Goal: Information Seeking & Learning: Find specific fact

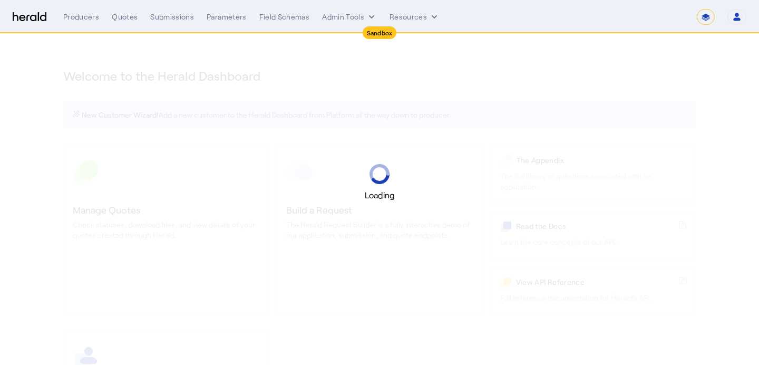
select select "*******"
select select "pfm_2v8p_herald_api"
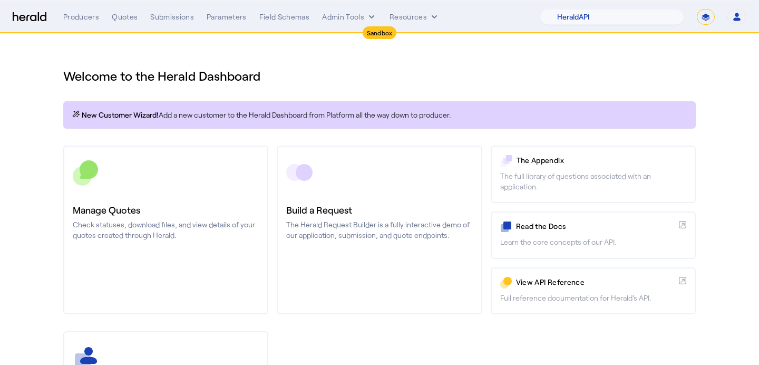
click at [705, 23] on select "**********" at bounding box center [705, 17] width 18 height 16
select select "**********"
click at [696, 9] on select "**********" at bounding box center [705, 17] width 18 height 16
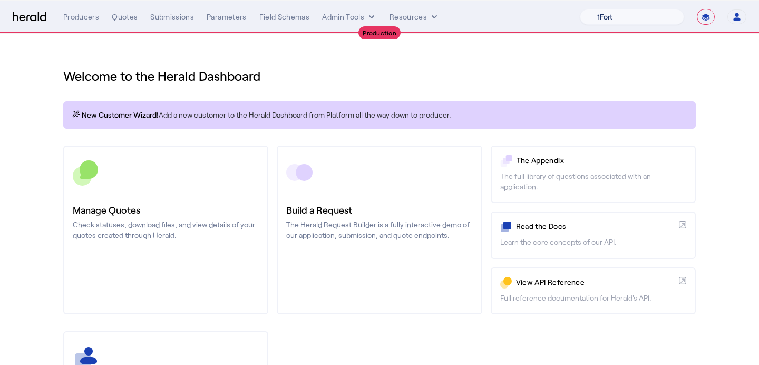
click at [595, 21] on select "1Fort Affinity Risk [PERSON_NAME] [PERSON_NAME] CRC Campus Coverage Citadel Fif…" at bounding box center [631, 17] width 104 height 16
select select "pfm_v94t_fifthwall"
click at [579, 9] on select "1Fort Affinity Risk [PERSON_NAME] [PERSON_NAME] CRC Campus Coverage Citadel Fif…" at bounding box center [631, 17] width 104 height 16
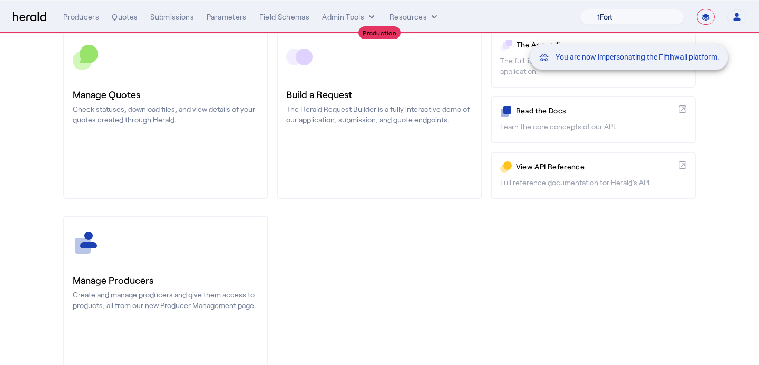
scroll to position [126, 0]
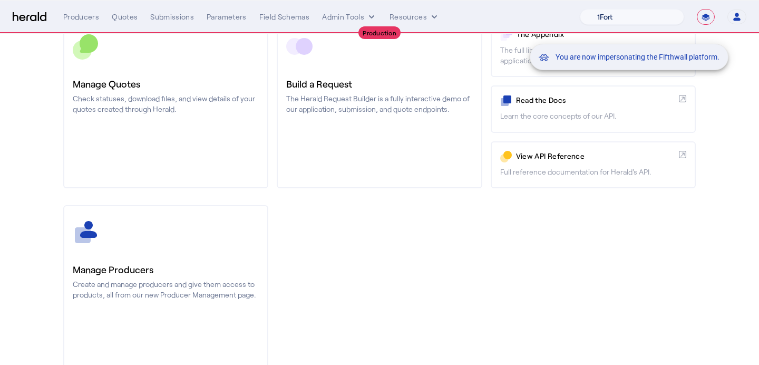
click at [139, 256] on div "You are now impersonating the Fifthwall platform." at bounding box center [379, 182] width 759 height 365
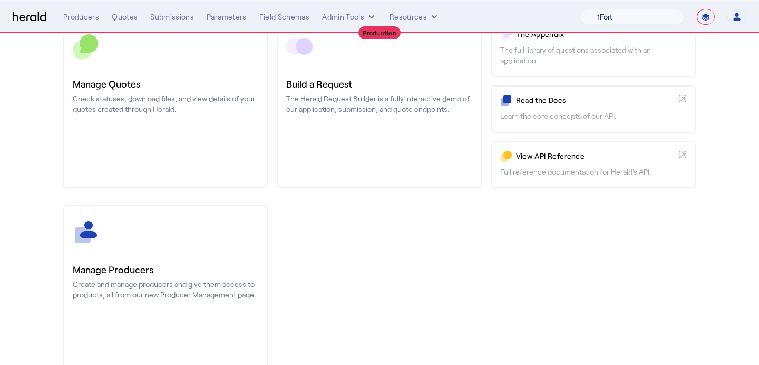
click at [139, 256] on link "Manage Producers Create and manage producers and give them access to products, …" at bounding box center [165, 289] width 205 height 169
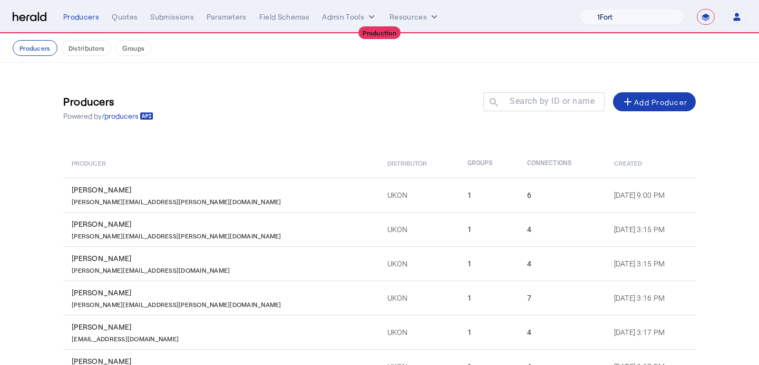
scroll to position [104, 0]
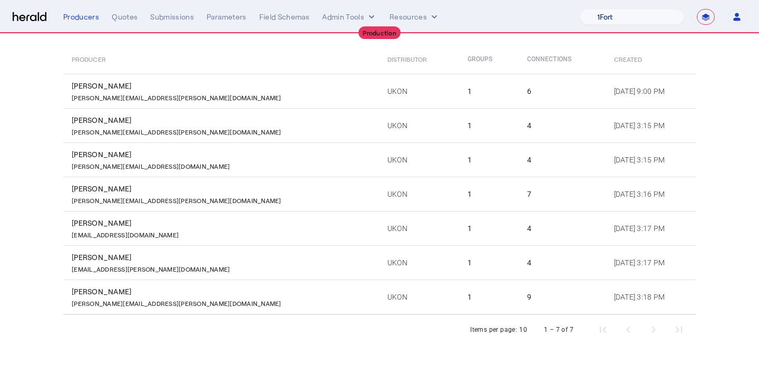
click at [161, 196] on div "[PERSON_NAME][EMAIL_ADDRESS][PERSON_NAME][DOMAIN_NAME]" at bounding box center [223, 199] width 303 height 11
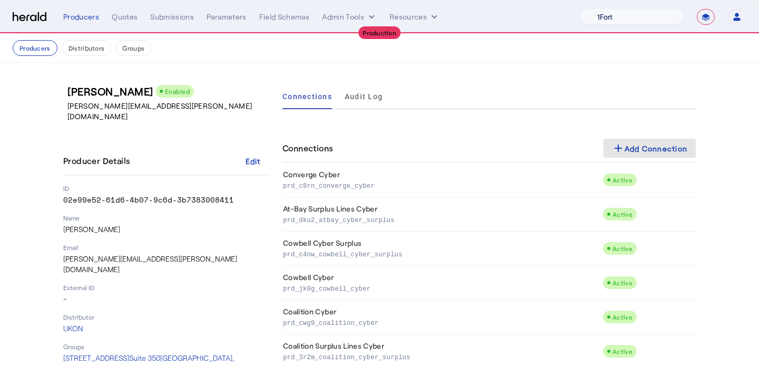
click at [614, 145] on mat-icon "add" at bounding box center [618, 148] width 13 height 13
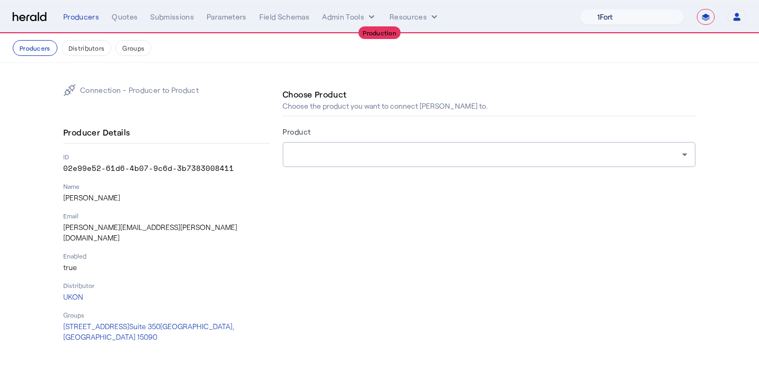
click at [614, 145] on div at bounding box center [489, 154] width 396 height 25
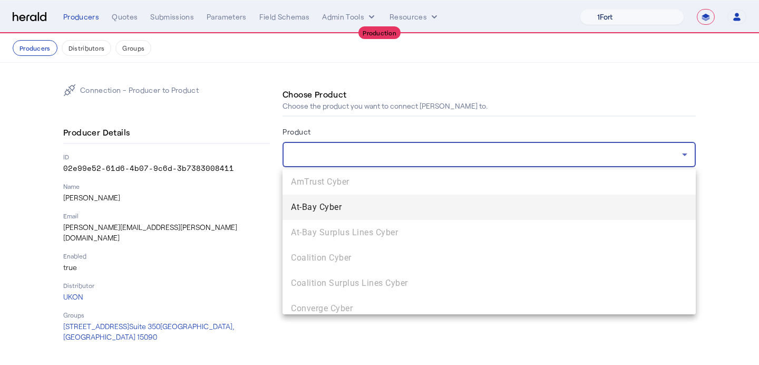
scroll to position [108, 0]
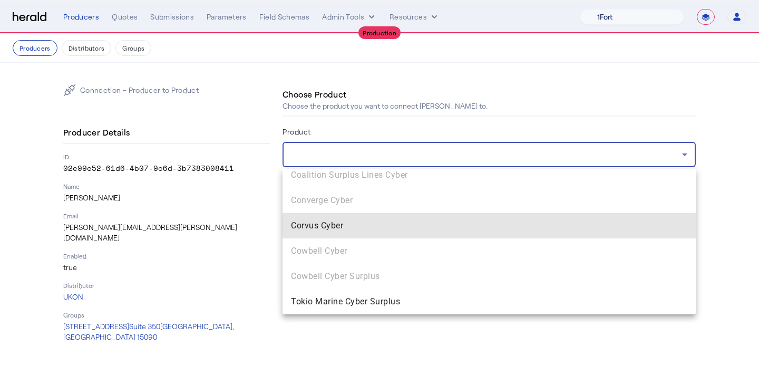
click at [525, 219] on span "Corvus Cyber" at bounding box center [489, 225] width 396 height 13
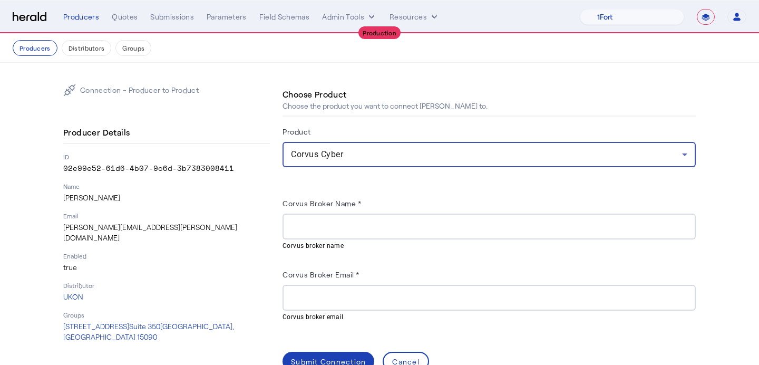
click at [462, 303] on div at bounding box center [489, 297] width 396 height 26
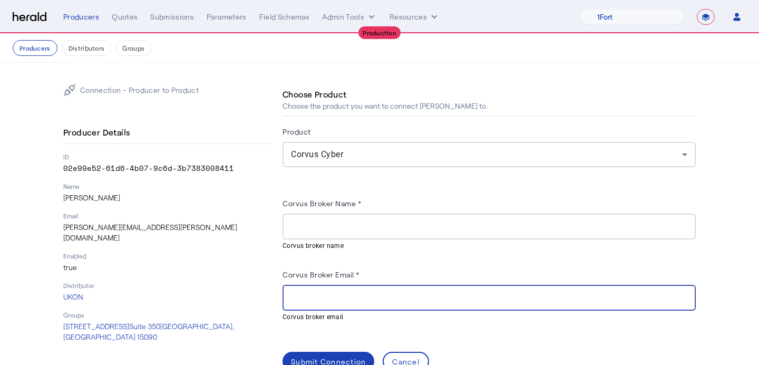
paste input "**********"
click at [412, 239] on mat-hint "Corvus broker name" at bounding box center [485, 245] width 407 height 12
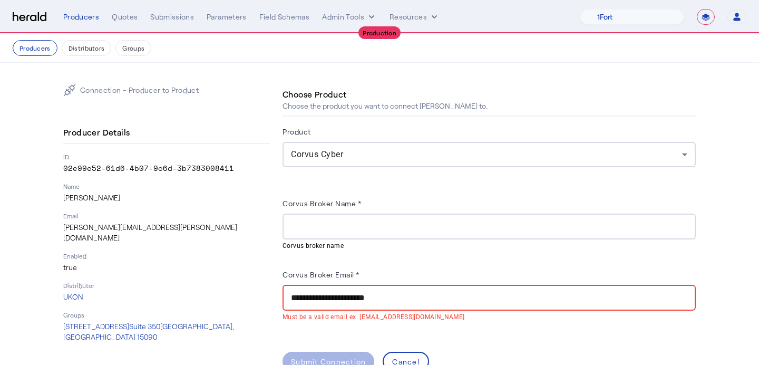
click at [400, 230] on input "Corvus Broker Name *" at bounding box center [489, 226] width 396 height 13
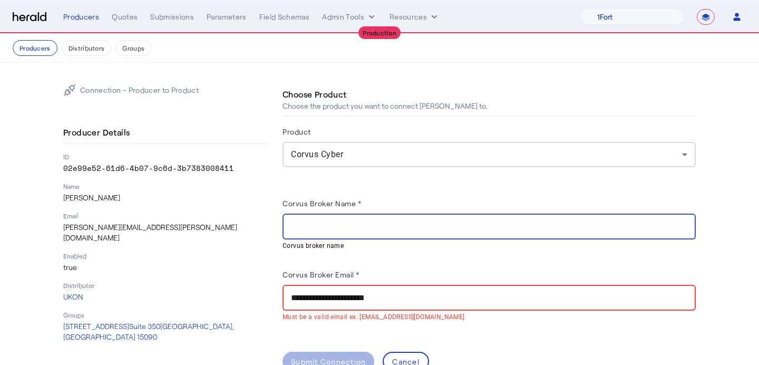
click at [294, 293] on input "**********" at bounding box center [489, 297] width 396 height 13
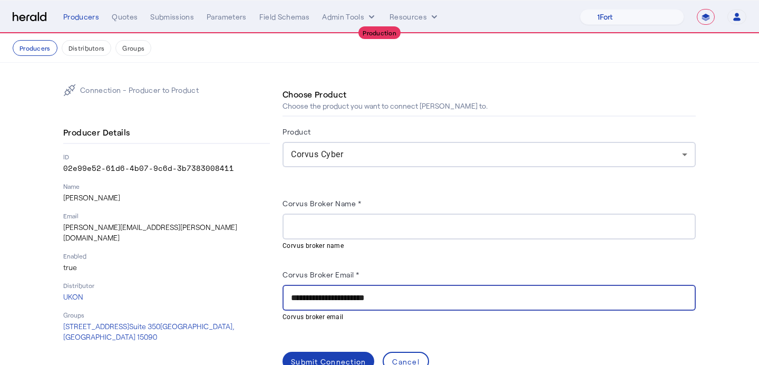
type input "**********"
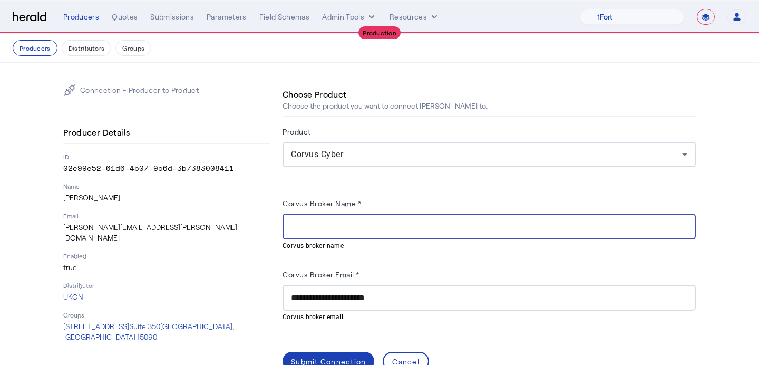
click at [375, 228] on input "Corvus Broker Name *" at bounding box center [489, 226] width 396 height 13
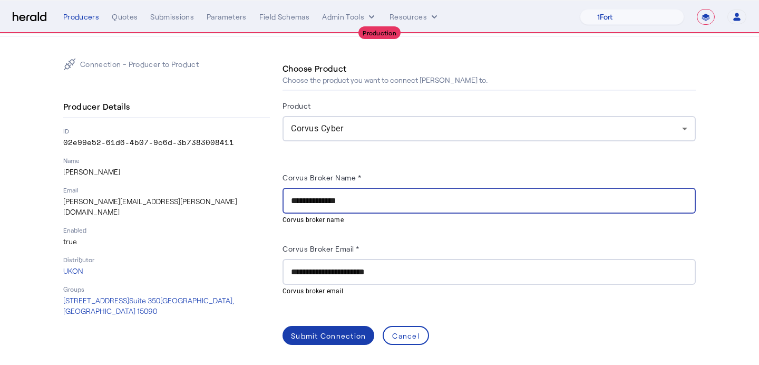
type input "**********"
click at [324, 328] on span at bounding box center [328, 334] width 92 height 25
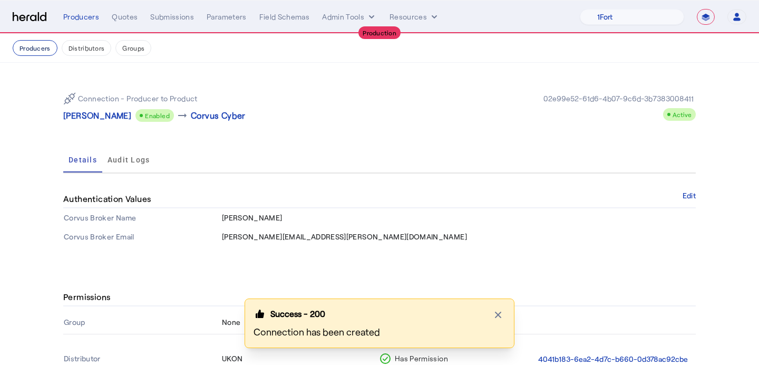
click at [44, 45] on button "Producers" at bounding box center [35, 48] width 45 height 16
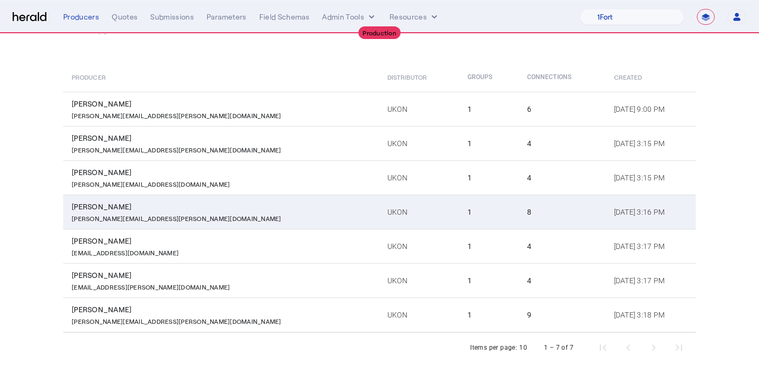
scroll to position [86, 0]
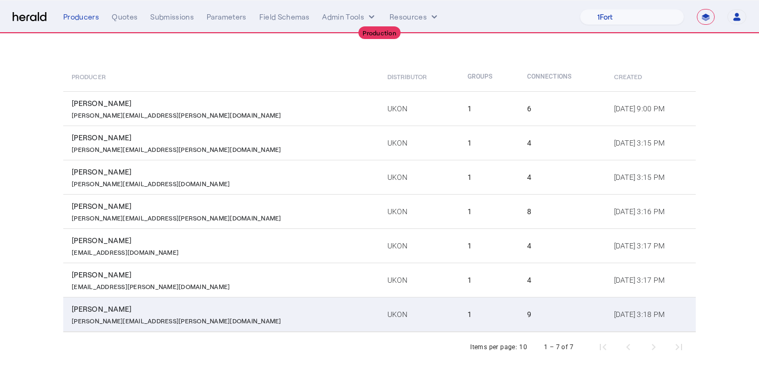
click at [459, 325] on td "1" at bounding box center [489, 314] width 60 height 35
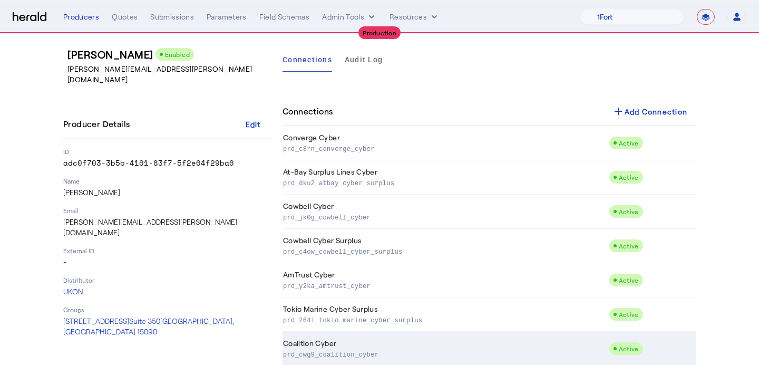
scroll to position [32, 0]
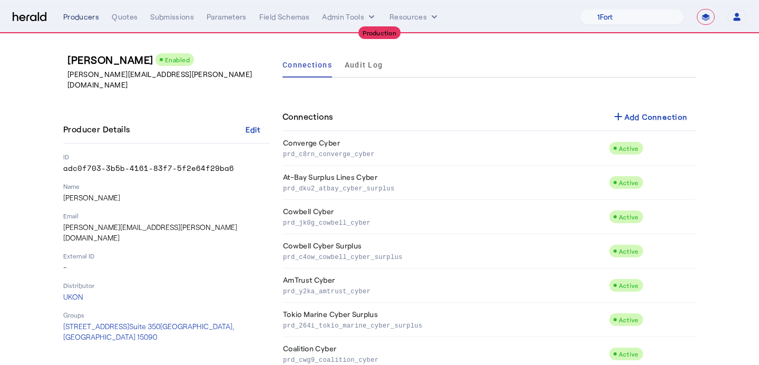
click at [67, 14] on div "Producers" at bounding box center [81, 17] width 36 height 11
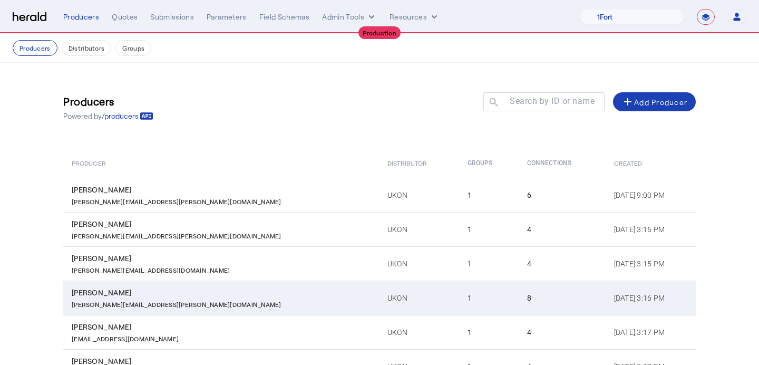
click at [209, 291] on div "[PERSON_NAME]" at bounding box center [223, 292] width 303 height 11
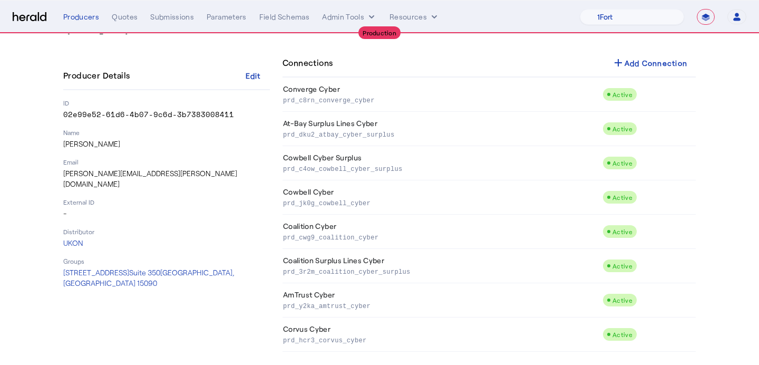
scroll to position [91, 0]
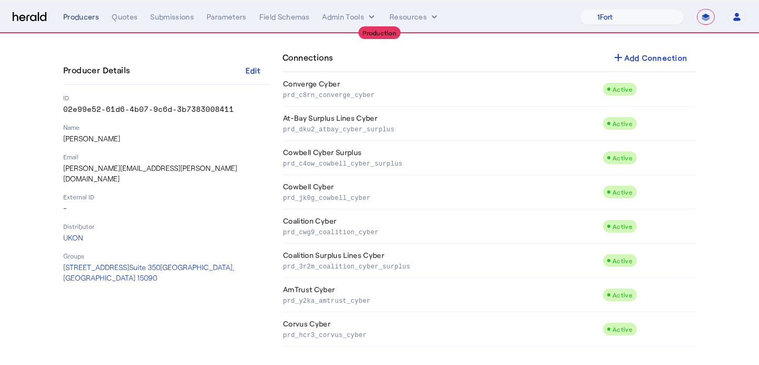
click at [91, 16] on div "Producers" at bounding box center [81, 17] width 36 height 11
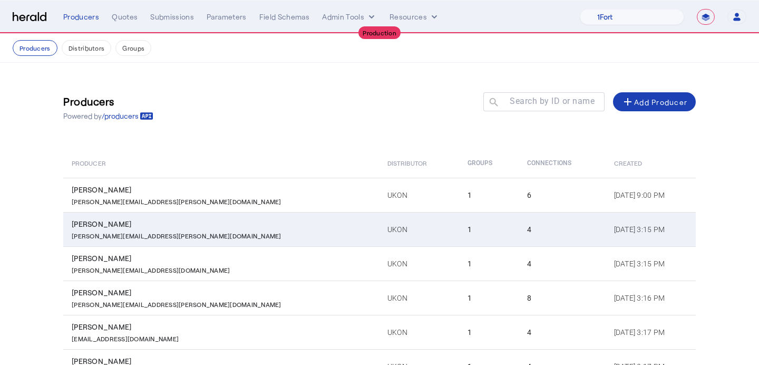
click at [65, 241] on td "[PERSON_NAME] [PERSON_NAME][EMAIL_ADDRESS][PERSON_NAME][DOMAIN_NAME]" at bounding box center [221, 229] width 316 height 34
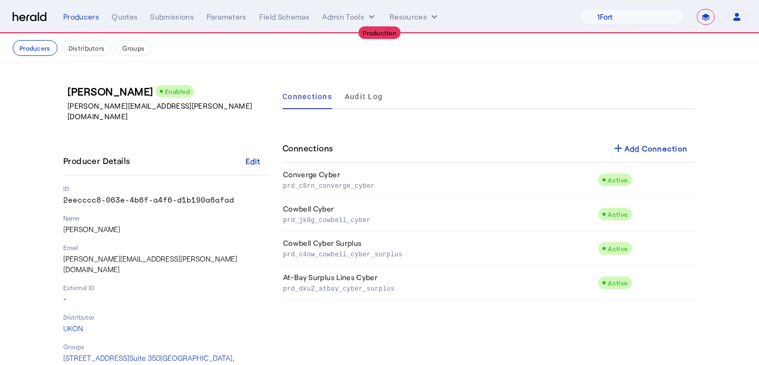
click at [48, 38] on nav "Producers Distributors Groups" at bounding box center [379, 48] width 759 height 29
click at [47, 45] on button "Producers" at bounding box center [35, 48] width 45 height 16
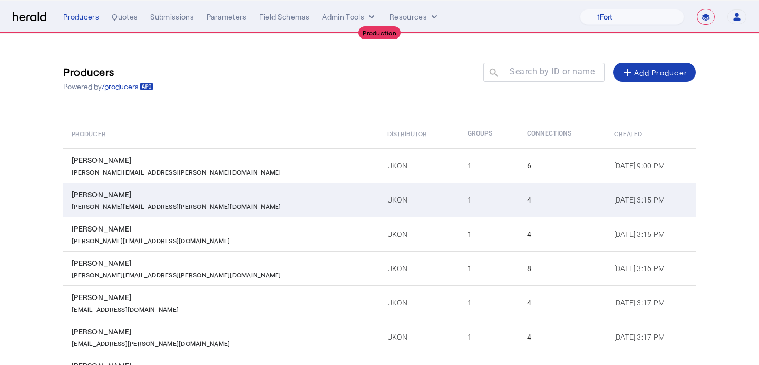
scroll to position [104, 0]
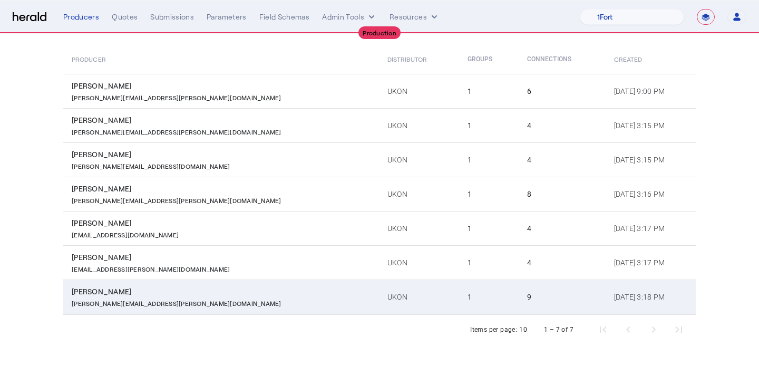
click at [379, 298] on td "UKON" at bounding box center [419, 296] width 80 height 35
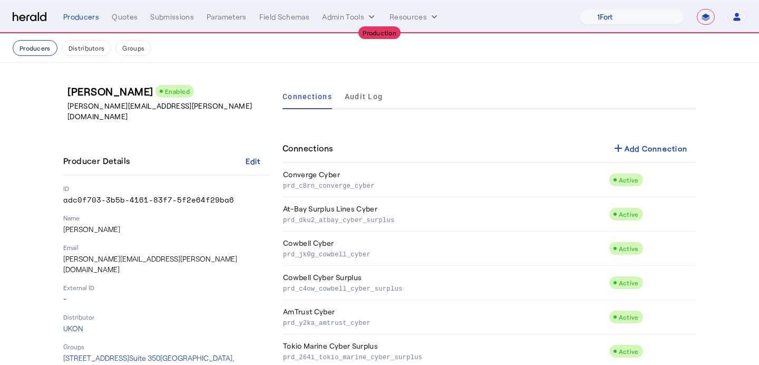
click at [28, 51] on button "Producers" at bounding box center [35, 48] width 45 height 16
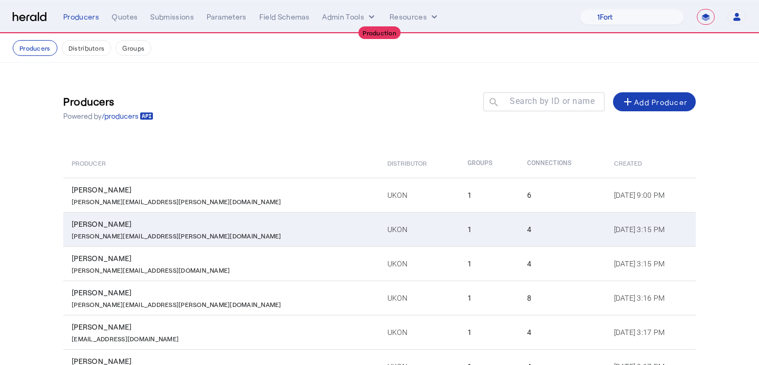
scroll to position [104, 0]
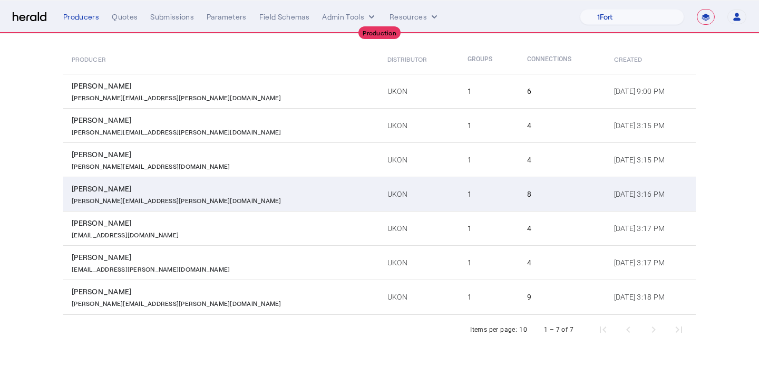
click at [379, 201] on td "UKON" at bounding box center [419, 193] width 80 height 34
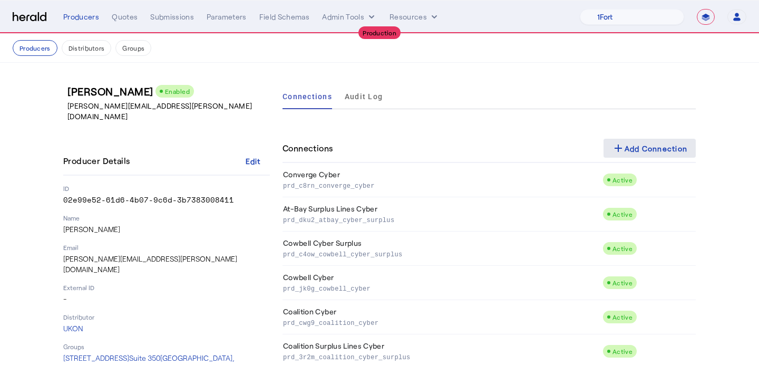
click at [673, 146] on div "add Add Connection" at bounding box center [650, 148] width 76 height 13
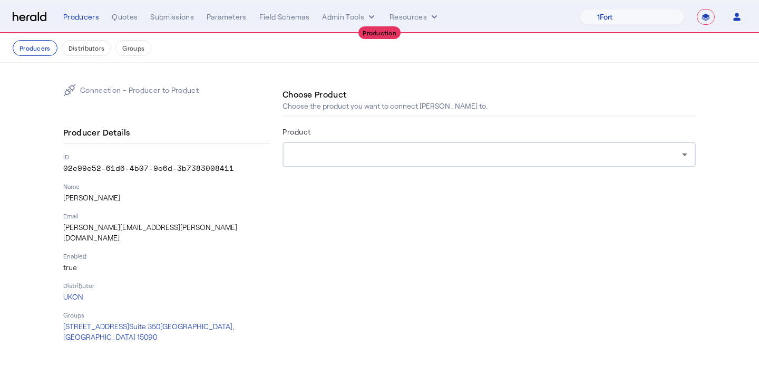
click at [440, 130] on div "Product" at bounding box center [488, 133] width 413 height 17
click at [439, 148] on div at bounding box center [489, 154] width 396 height 25
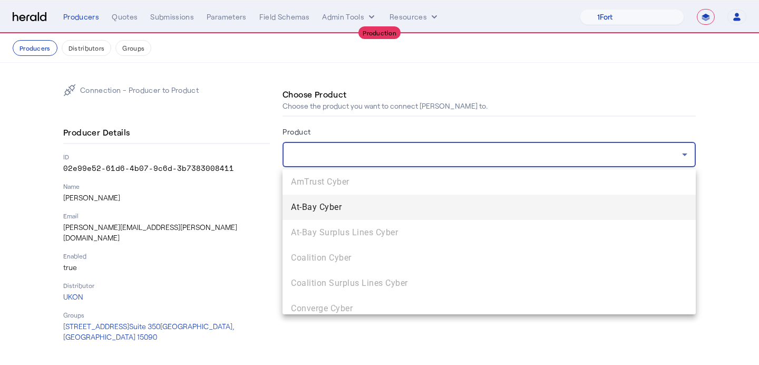
scroll to position [108, 0]
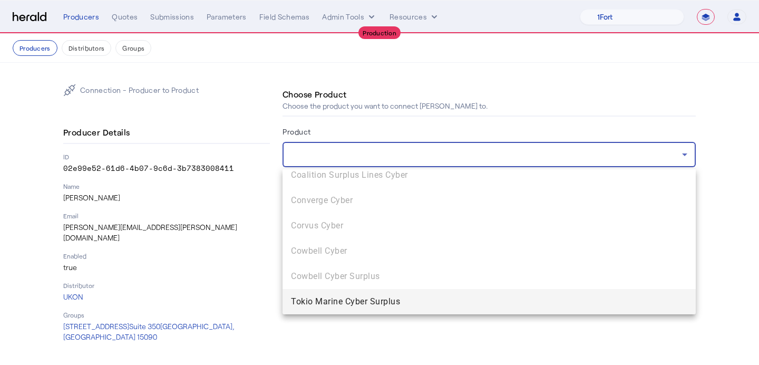
click at [405, 295] on span "Tokio Marine Cyber Surplus" at bounding box center [489, 301] width 396 height 13
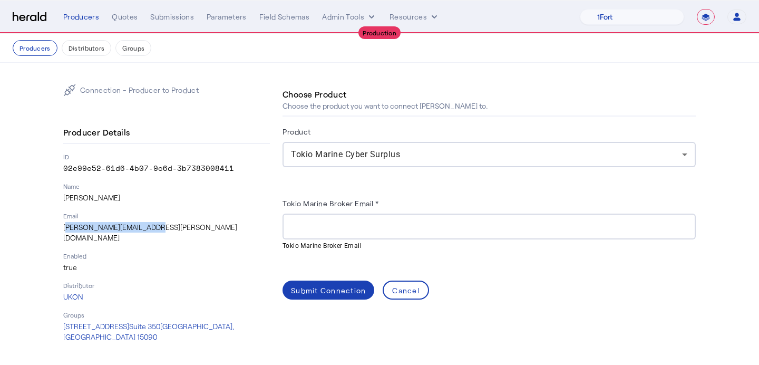
drag, startPoint x: 175, startPoint y: 232, endPoint x: 64, endPoint y: 228, distance: 111.3
click at [64, 228] on div "Producer Details ID 02e99e52-61d6-4b07-9c6d-3b7383008411 Name [PERSON_NAME] Ema…" at bounding box center [166, 232] width 207 height 220
copy p "[PERSON_NAME][EMAIL_ADDRESS][PERSON_NAME][DOMAIN_NAME]"
click at [303, 212] on herald-label "Tokio Marine Broker Email *" at bounding box center [330, 204] width 96 height 17
click at [307, 219] on div at bounding box center [489, 226] width 396 height 26
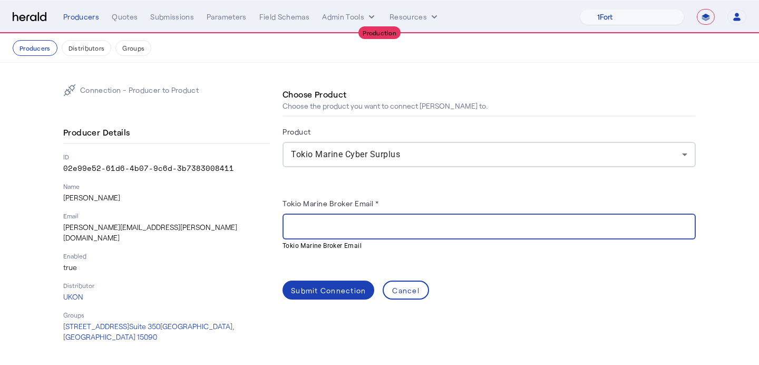
paste input "**********"
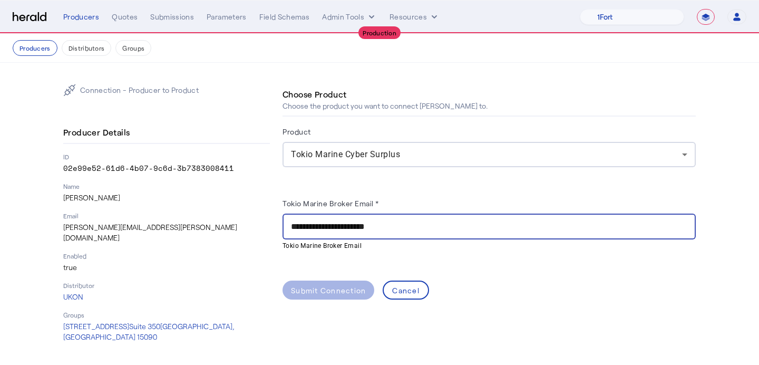
type input "**********"
click at [307, 257] on div "**********" at bounding box center [488, 224] width 413 height 88
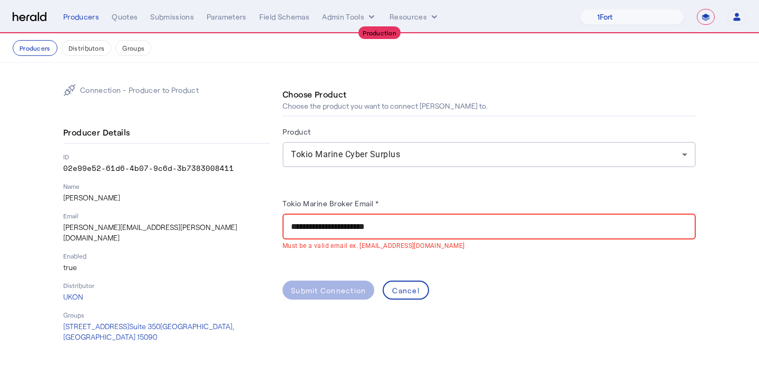
click at [297, 230] on input "**********" at bounding box center [489, 226] width 396 height 13
click at [410, 281] on span at bounding box center [406, 289] width 44 height 25
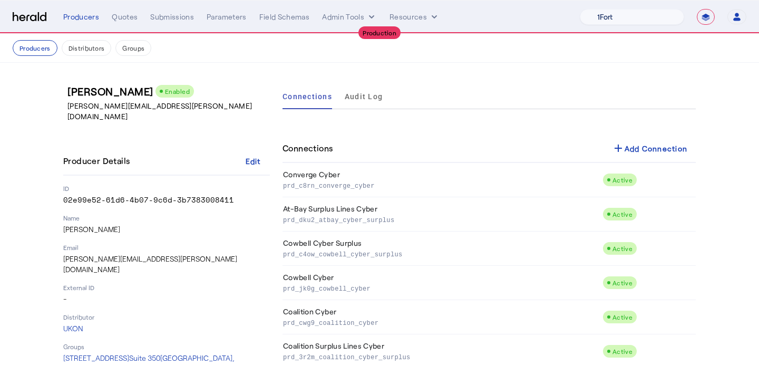
click at [679, 16] on select "1Fort Affinity Risk [PERSON_NAME] [PERSON_NAME] CRC Campus Coverage Citadel Fif…" at bounding box center [631, 17] width 104 height 16
select select "pfm_1vyo_affinityrisk"
click at [579, 9] on select "1Fort Affinity Risk [PERSON_NAME] [PERSON_NAME] CRC Campus Coverage Citadel Fif…" at bounding box center [631, 17] width 104 height 16
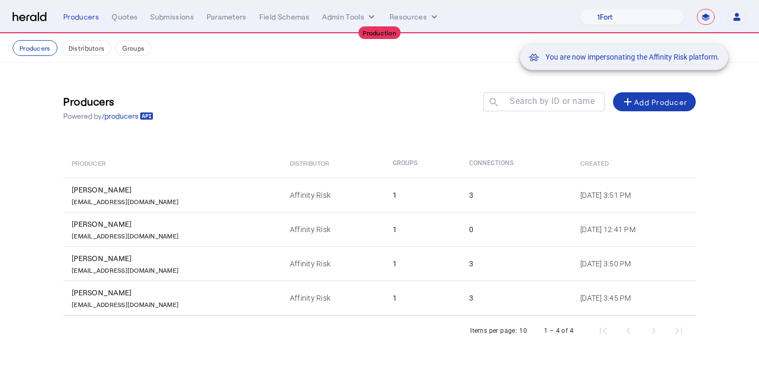
click at [707, 17] on mat-snack-bar-container "You are now impersonating the Affinity Risk platform." at bounding box center [650, 17] width 209 height 26
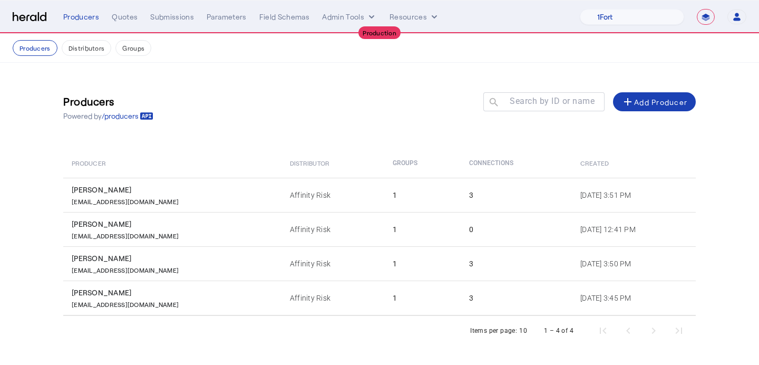
click at [705, 16] on select "**********" at bounding box center [705, 17] width 18 height 16
click at [696, 9] on select "**********" at bounding box center [705, 17] width 18 height 16
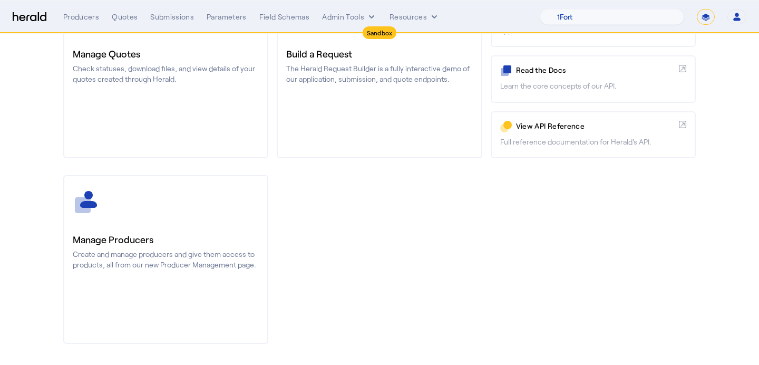
click at [127, 229] on link "Manage Producers Create and manage producers and give them access to products, …" at bounding box center [165, 259] width 205 height 169
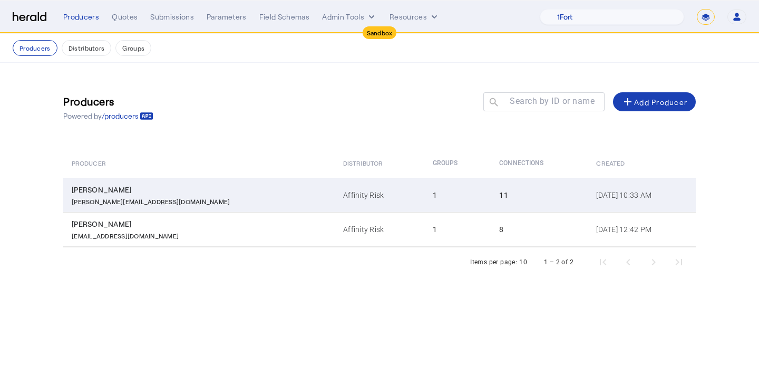
click at [335, 205] on td "Affinity Risk" at bounding box center [380, 195] width 90 height 34
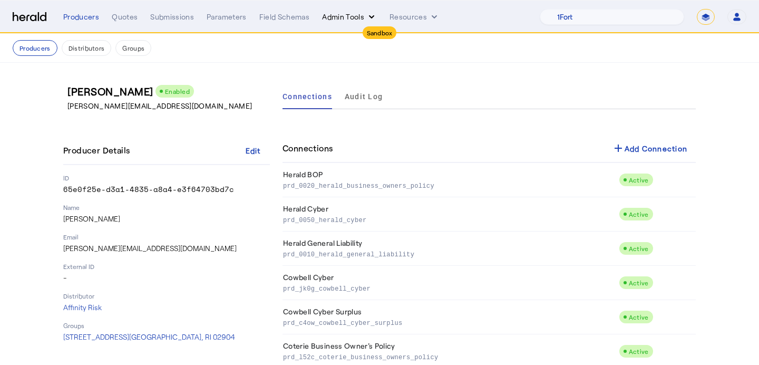
click at [353, 14] on button "Admin Tools" at bounding box center [349, 17] width 55 height 11
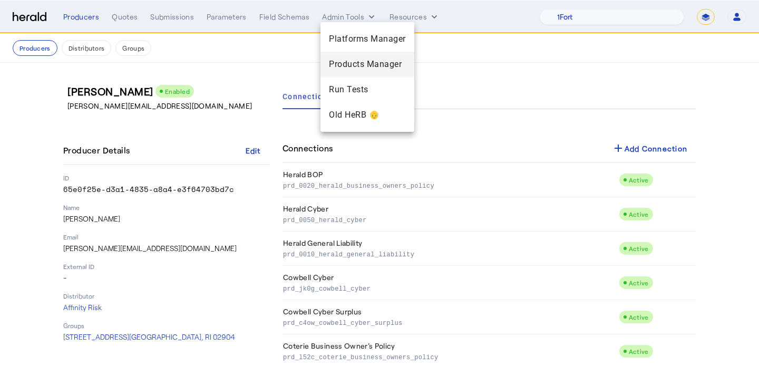
click at [352, 65] on span "Products Manager" at bounding box center [367, 64] width 77 height 13
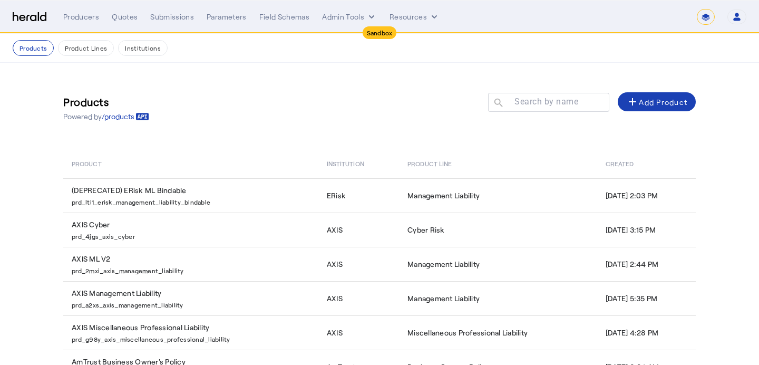
click at [692, 19] on div "**********" at bounding box center [715, 17] width 62 height 16
click at [706, 18] on select "**********" at bounding box center [705, 17] width 18 height 16
select select "**********"
click at [696, 9] on select "**********" at bounding box center [705, 17] width 18 height 16
select select "pfm_1vyo_affinityrisk"
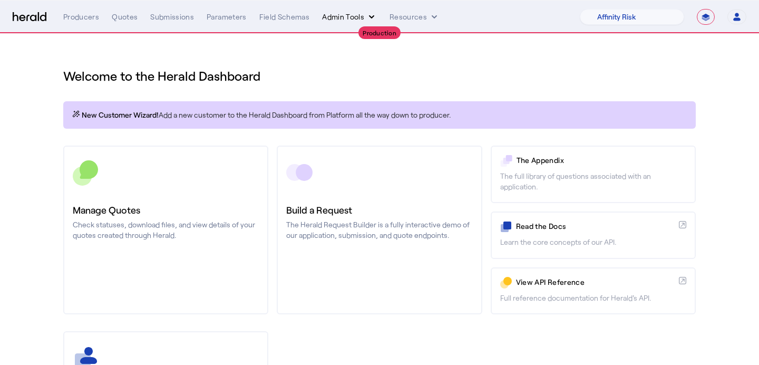
click at [336, 21] on button "Admin Tools" at bounding box center [349, 17] width 55 height 11
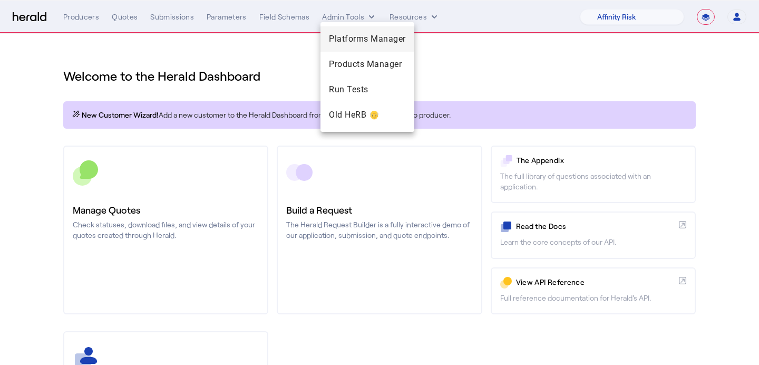
click at [337, 36] on span "Platforms Manager" at bounding box center [367, 39] width 77 height 13
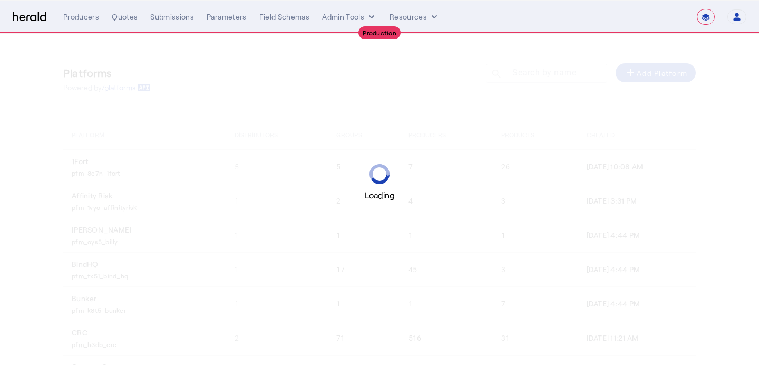
click at [347, 11] on div "**********" at bounding box center [404, 17] width 683 height 16
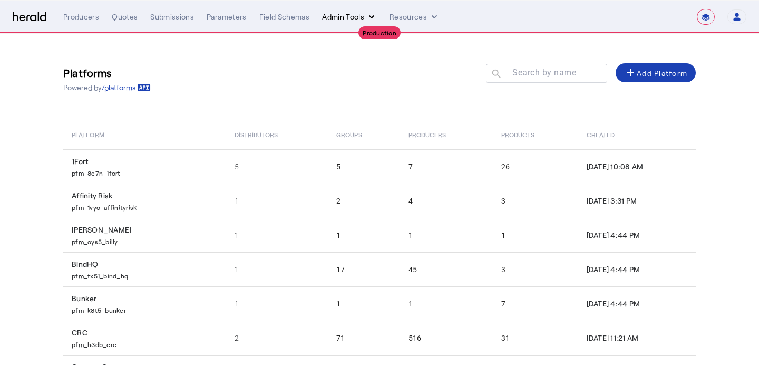
click at [346, 18] on button "Admin Tools" at bounding box center [349, 17] width 55 height 11
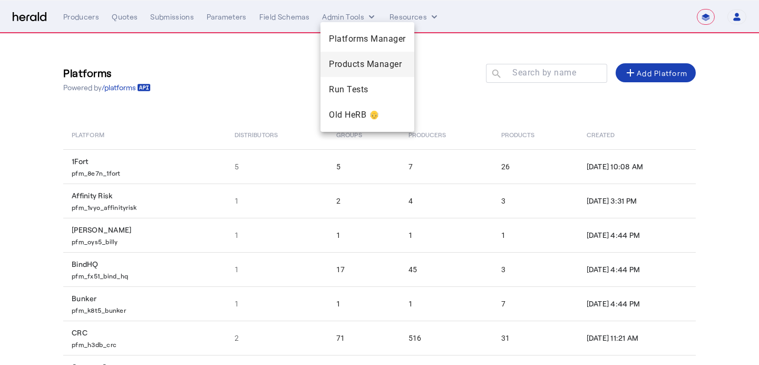
click at [346, 57] on div "Products Manager" at bounding box center [367, 64] width 94 height 25
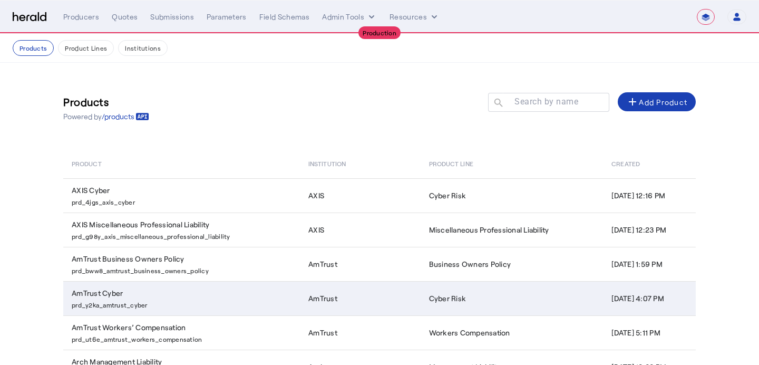
click at [198, 296] on td "AmTrust Cyber prd_y2ka_amtrust_cyber" at bounding box center [181, 298] width 237 height 34
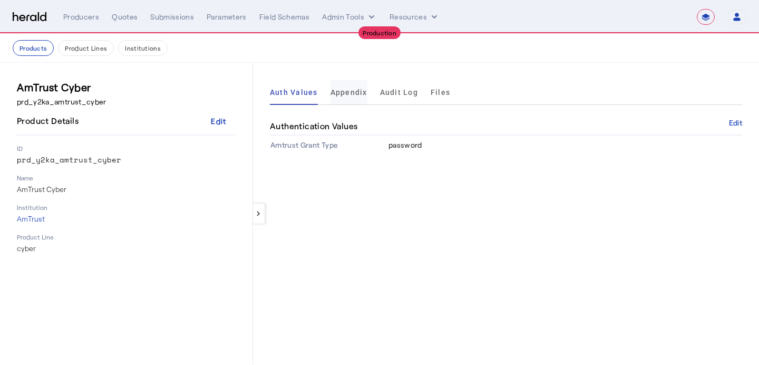
click at [348, 89] on span "Appendix" at bounding box center [348, 92] width 37 height 7
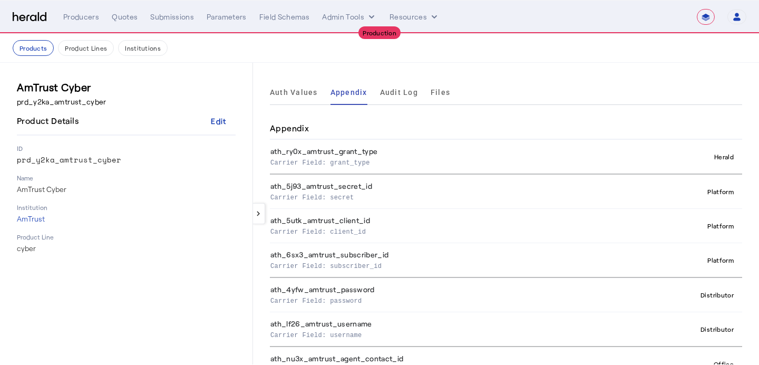
scroll to position [17, 0]
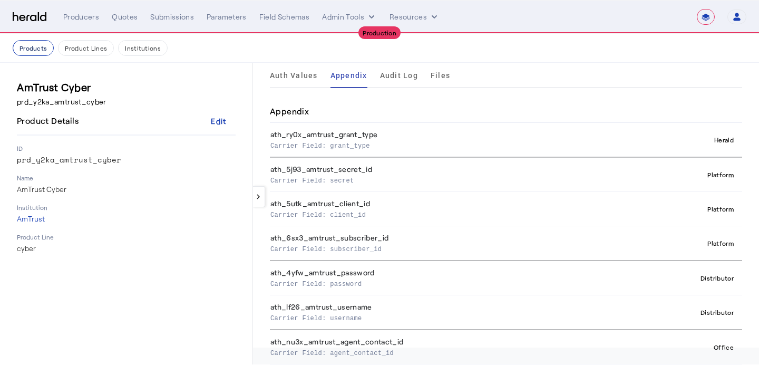
click at [44, 46] on button "Products" at bounding box center [33, 48] width 41 height 16
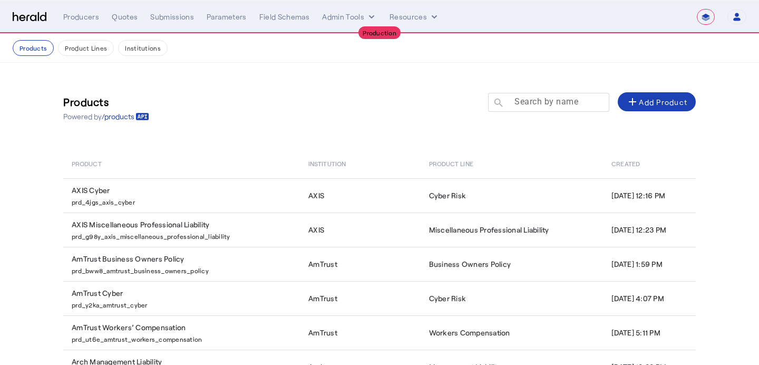
click at [524, 98] on mat-label "Search by name" at bounding box center [546, 101] width 64 height 10
click at [524, 98] on input "Search by name" at bounding box center [553, 101] width 95 height 13
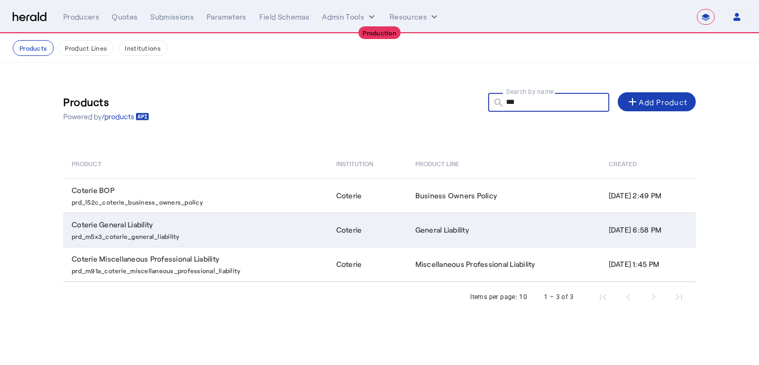
type input "***"
click at [435, 233] on td "General Liability" at bounding box center [503, 229] width 193 height 34
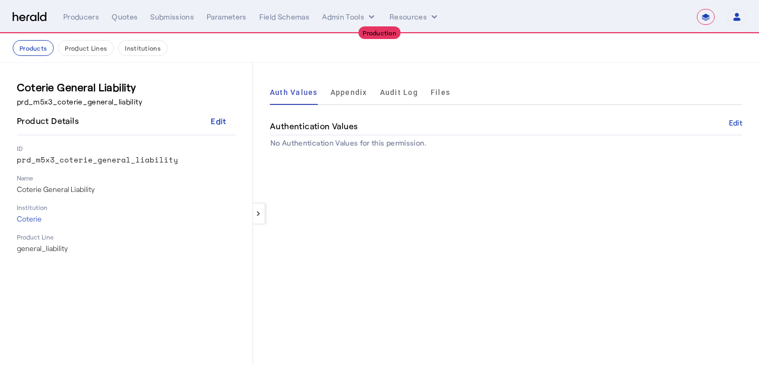
click at [342, 92] on span "Appendix" at bounding box center [348, 92] width 37 height 7
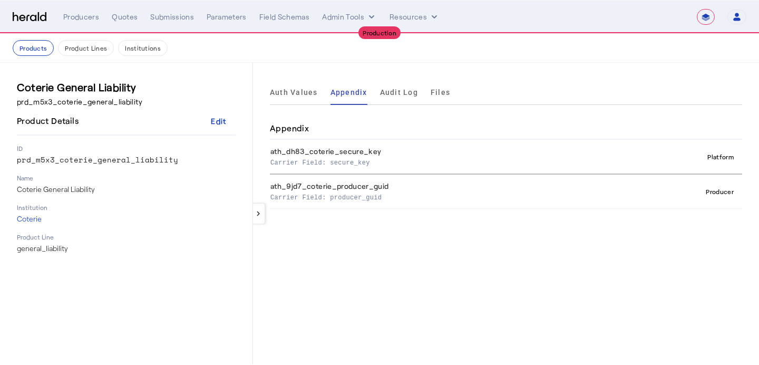
drag, startPoint x: 382, startPoint y: 199, endPoint x: 331, endPoint y: 200, distance: 51.6
click at [331, 200] on p "Carrier Field: producer_guid" at bounding box center [442, 196] width 345 height 11
copy p "producer_guid"
click at [455, 262] on div "keyboard_arrow_left Auth Values Appendix Audit Log Files Appendix ath_dh83_cote…" at bounding box center [506, 213] width 506 height 301
click at [51, 43] on button "Products" at bounding box center [33, 48] width 41 height 16
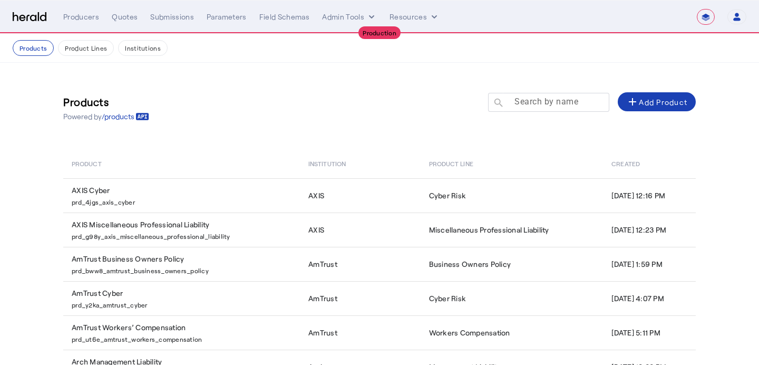
click at [546, 110] on div at bounding box center [553, 108] width 95 height 30
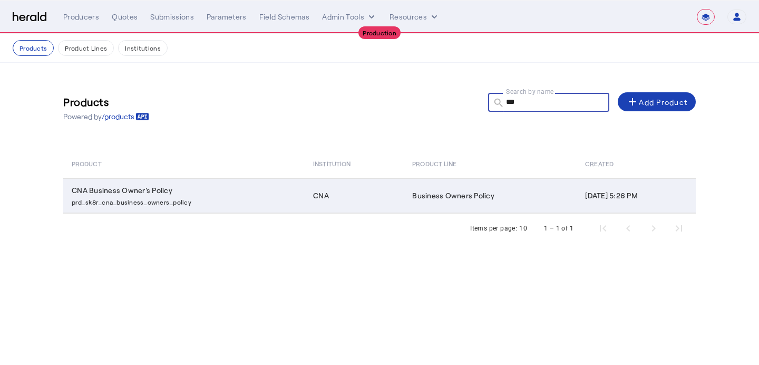
type input "***"
click at [282, 200] on p "prd_sk8r_cna_business_owners_policy" at bounding box center [186, 200] width 229 height 11
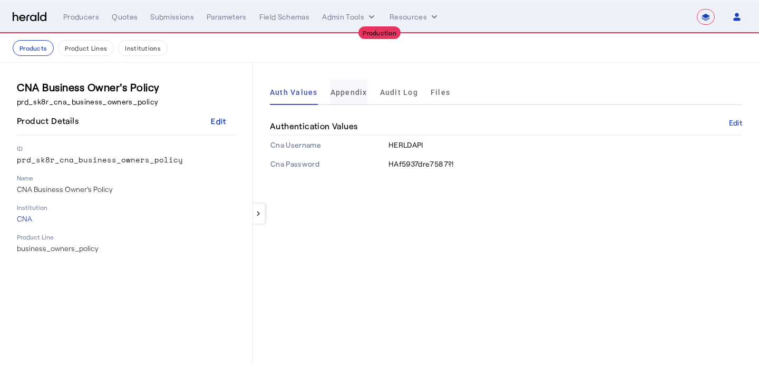
click at [335, 92] on span "Appendix" at bounding box center [348, 92] width 37 height 7
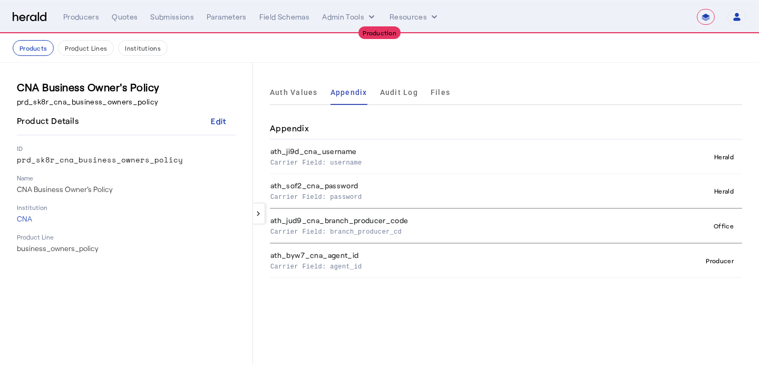
drag, startPoint x: 412, startPoint y: 231, endPoint x: 330, endPoint y: 232, distance: 82.7
click at [330, 232] on p "Carrier Field: branch_producer_cd" at bounding box center [449, 230] width 358 height 11
copy p "branch_producer_cd"
drag, startPoint x: 362, startPoint y: 266, endPoint x: 331, endPoint y: 266, distance: 31.6
click at [331, 266] on p "Carrier Field: agent_id" at bounding box center [449, 265] width 358 height 11
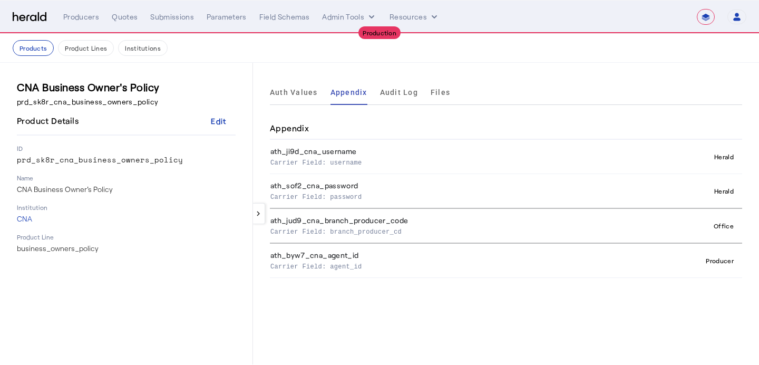
copy p "agent_id"
click at [26, 50] on button "Products" at bounding box center [33, 48] width 41 height 16
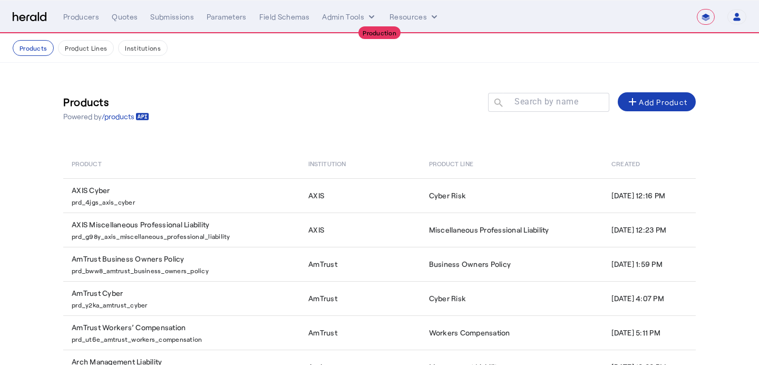
click at [554, 113] on div at bounding box center [548, 118] width 121 height 12
click at [541, 100] on mat-label "Search by name" at bounding box center [546, 101] width 64 height 10
click at [541, 100] on input "Search by name" at bounding box center [553, 101] width 95 height 13
click at [612, 125] on div "Products Powered by /products Search by name search add Add Product" at bounding box center [379, 108] width 632 height 48
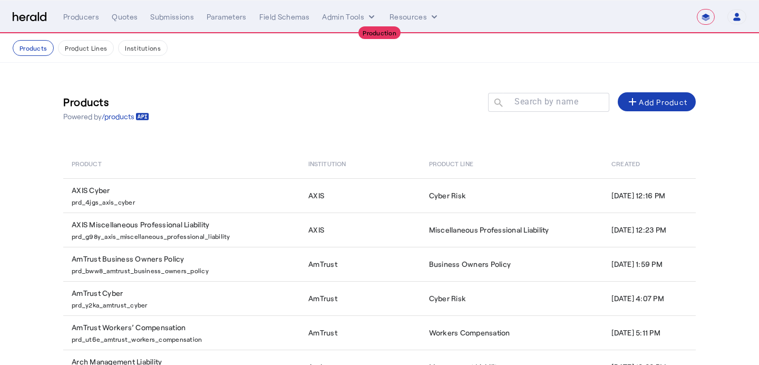
click at [556, 112] on div at bounding box center [548, 118] width 121 height 12
click at [556, 107] on div at bounding box center [553, 108] width 95 height 30
click at [552, 103] on input "Search by name" at bounding box center [553, 101] width 95 height 13
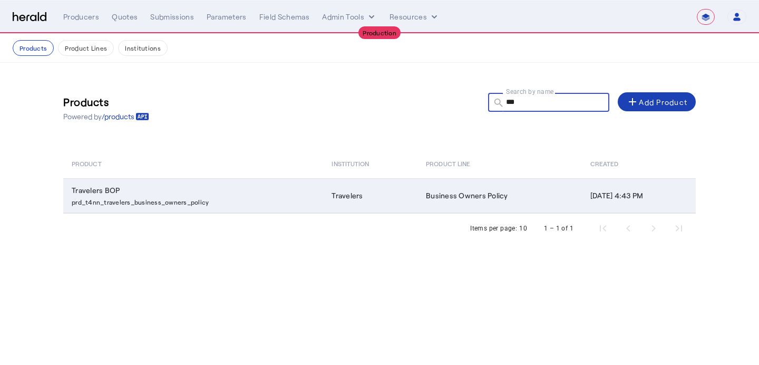
type input "***"
click at [302, 201] on td "Travelers BOP prd_t4nn_travelers_business_owners_policy" at bounding box center [193, 195] width 260 height 35
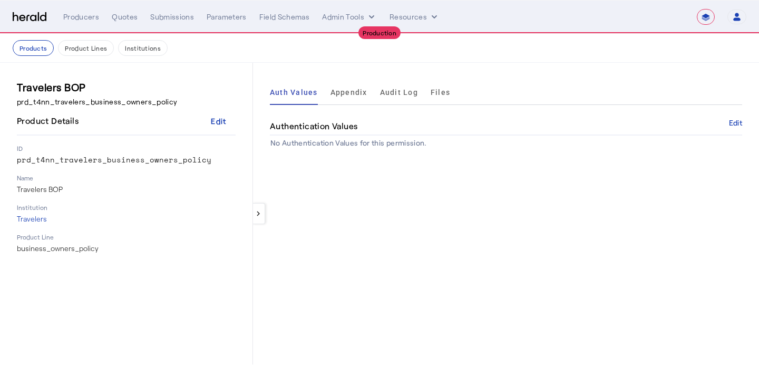
click at [346, 87] on span "Appendix" at bounding box center [348, 92] width 37 height 25
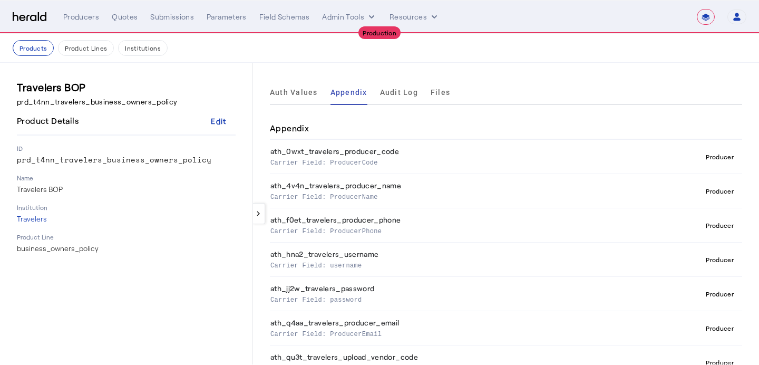
scroll to position [15, 0]
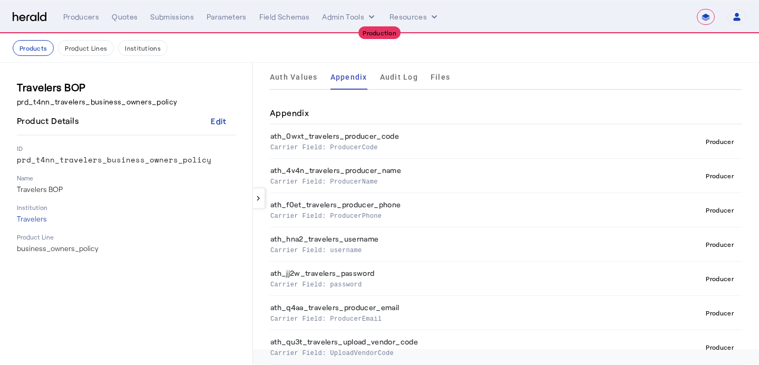
click at [364, 146] on p "Carrier Field: ProducerCode" at bounding box center [451, 146] width 363 height 11
copy p "ProducerCode"
click at [359, 179] on p "Carrier Field: ProducerName" at bounding box center [451, 180] width 363 height 11
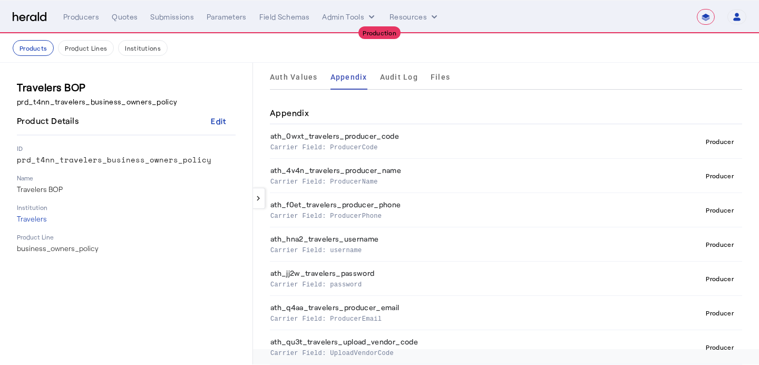
click at [351, 251] on p "Carrier Field: username" at bounding box center [451, 249] width 363 height 11
copy p "username"
click at [350, 284] on p "Carrier Field: password" at bounding box center [451, 283] width 363 height 11
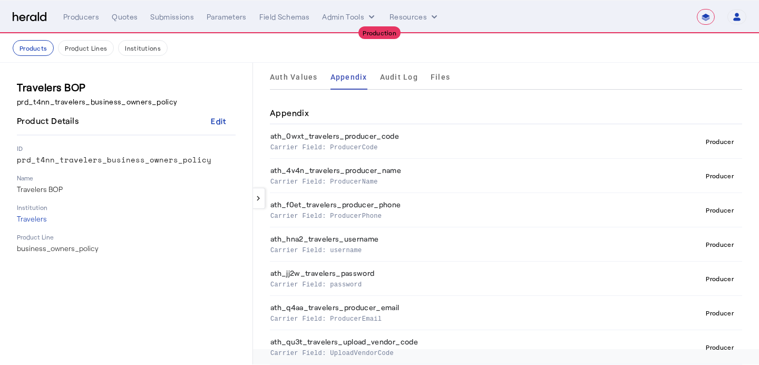
copy p "password"
click at [367, 353] on p "Carrier Field: UploadVendorCode" at bounding box center [451, 352] width 363 height 11
copy p "UploadVendorCode"
